Goal: Check status: Check status

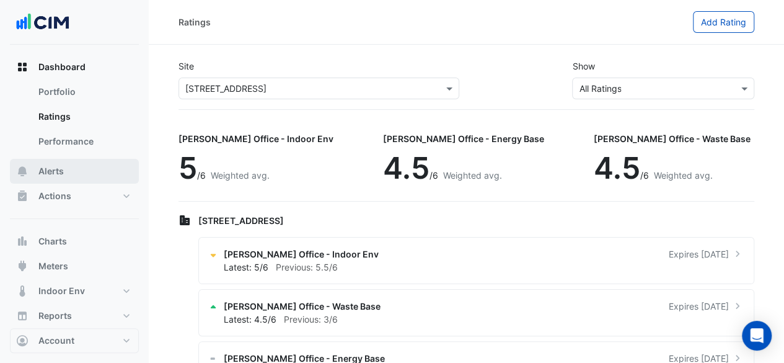
click at [85, 178] on button "Alerts" at bounding box center [74, 171] width 129 height 25
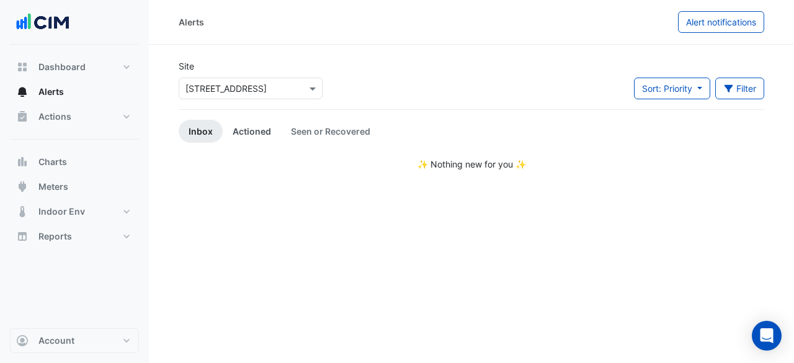
click at [262, 127] on link "Actioned" at bounding box center [252, 131] width 58 height 23
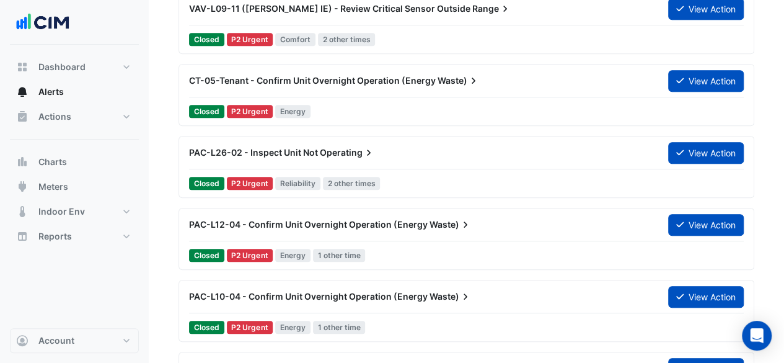
scroll to position [310, 0]
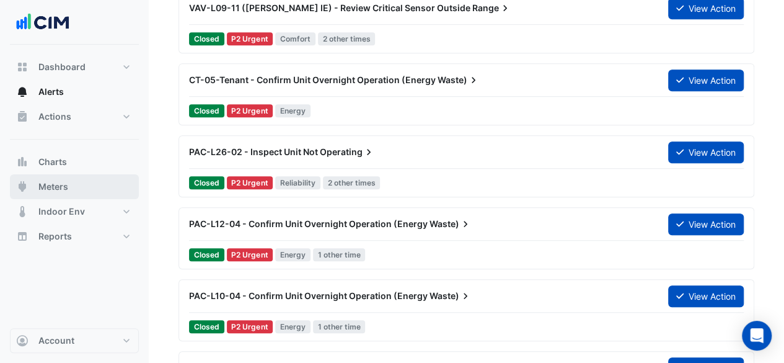
click at [81, 192] on button "Meters" at bounding box center [74, 186] width 129 height 25
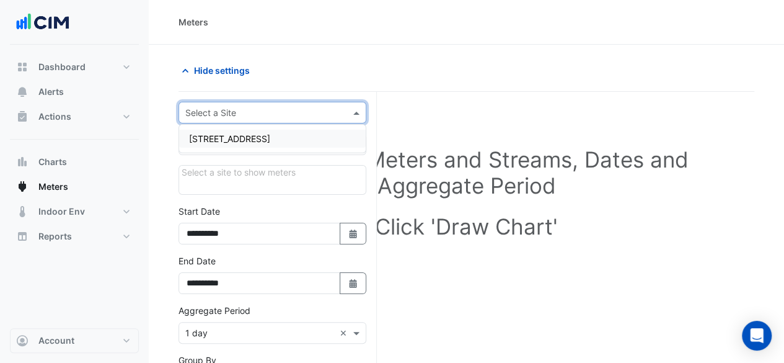
click at [276, 110] on input "text" at bounding box center [259, 113] width 149 height 13
click at [277, 143] on div "[STREET_ADDRESS]" at bounding box center [272, 139] width 187 height 18
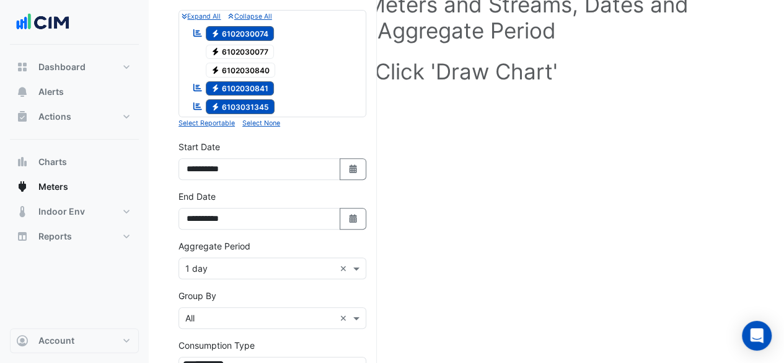
scroll to position [186, 0]
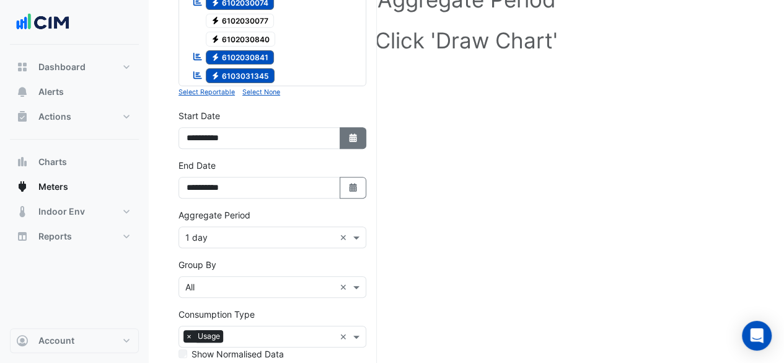
click at [346, 135] on button "Select Date" at bounding box center [353, 138] width 27 height 22
select select "*"
select select "****"
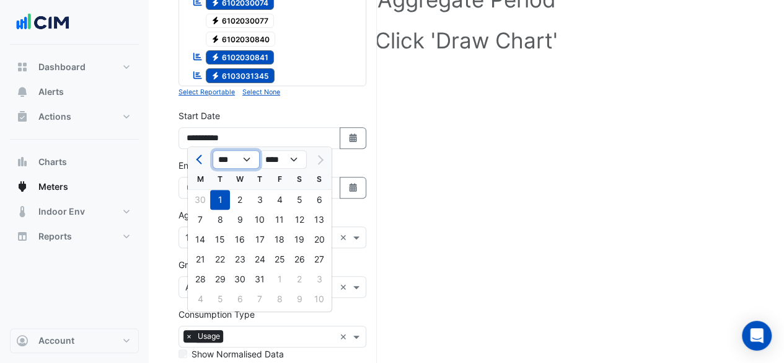
click at [242, 164] on select "*** *** *** *** *** *** ***" at bounding box center [236, 159] width 47 height 19
click at [213, 150] on select "*** *** *** *** *** *** ***" at bounding box center [236, 159] width 47 height 19
click at [448, 228] on div "Select Site, Meters and Streams, Dates and Aggregate Period Click 'Draw Chart'" at bounding box center [467, 208] width 576 height 575
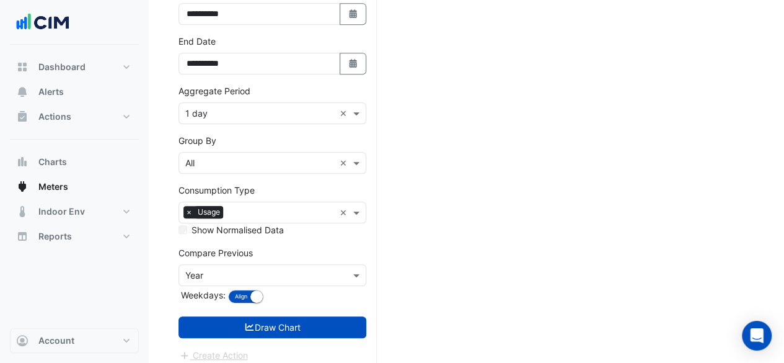
scroll to position [314, 0]
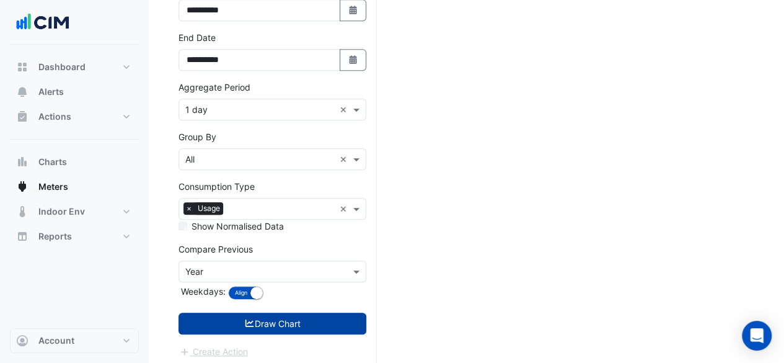
click at [288, 320] on button "Draw Chart" at bounding box center [273, 323] width 188 height 22
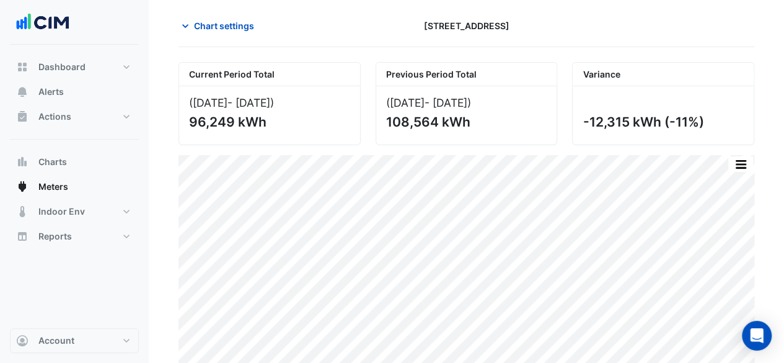
scroll to position [58, 0]
